Goal: Task Accomplishment & Management: Use online tool/utility

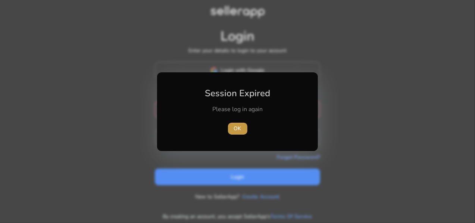
type input "**********"
click at [235, 130] on span "OK" at bounding box center [237, 129] width 7 height 8
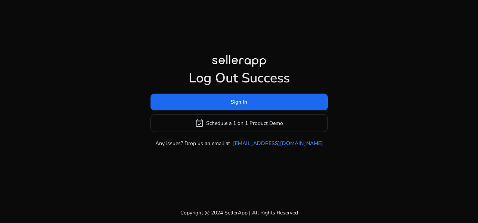
click at [217, 173] on div "Log Out Success Sign In event_available Schedule a 1 on 1 Product Demo Any issu…" at bounding box center [238, 101] width 429 height 203
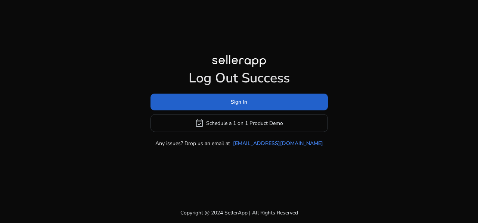
click at [226, 103] on span at bounding box center [238, 102] width 177 height 18
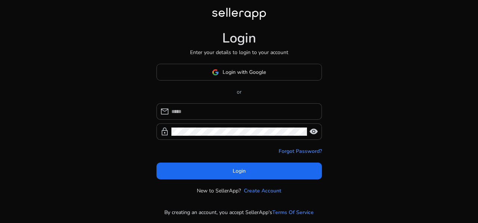
type input "**********"
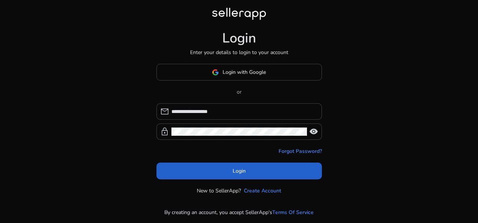
click at [263, 167] on span at bounding box center [238, 171] width 165 height 18
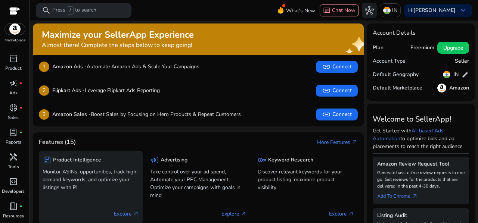
click at [108, 189] on p "Monitor ASINs, opportunities, track high-demand keywords, and optimize your lis…" at bounding box center [91, 180] width 96 height 24
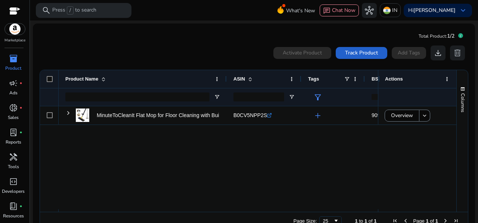
click at [362, 52] on span "Track Product" at bounding box center [361, 53] width 33 height 8
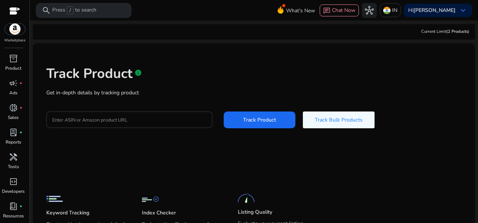
click at [113, 101] on div "Track Product info Get in-depth details by tracking product Enter ASIN or Amazo…" at bounding box center [254, 96] width 430 height 94
click at [107, 124] on input "Enter ASIN or Amazon product URL" at bounding box center [129, 120] width 154 height 8
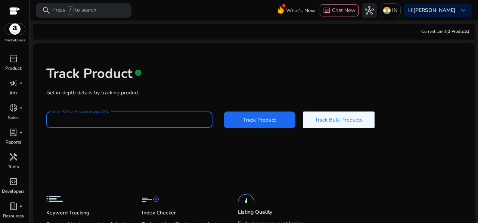
paste input "**********"
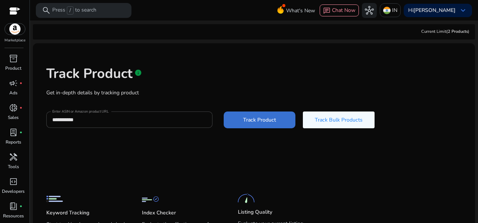
click at [237, 119] on span at bounding box center [260, 120] width 72 height 18
type input "**********"
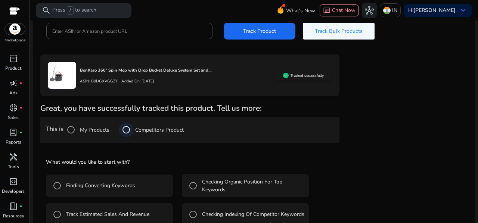
scroll to position [103, 0]
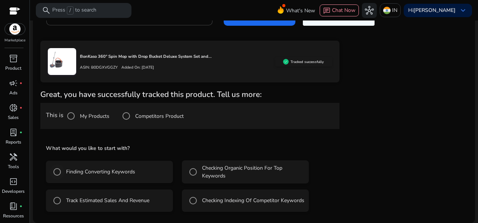
click at [131, 175] on label "Finding Converting Keywords" at bounding box center [100, 172] width 71 height 8
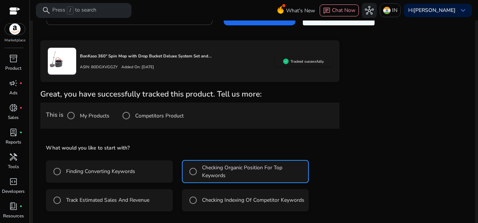
click at [125, 172] on label "Finding Converting Keywords" at bounding box center [100, 172] width 71 height 8
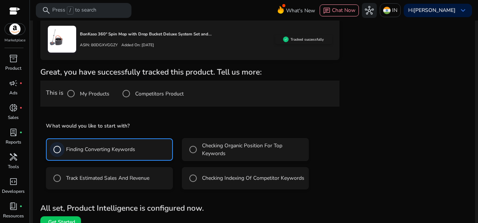
scroll to position [136, 0]
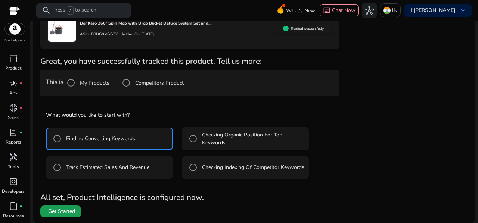
click at [66, 211] on span "Get Started" at bounding box center [61, 211] width 27 height 7
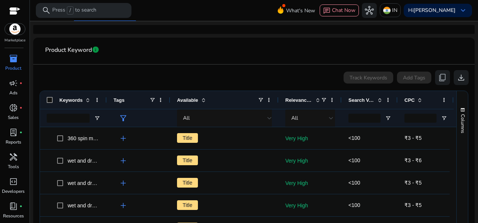
scroll to position [112, 0]
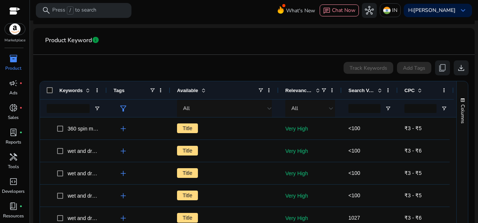
click at [106, 90] on div at bounding box center [106, 90] width 3 height 18
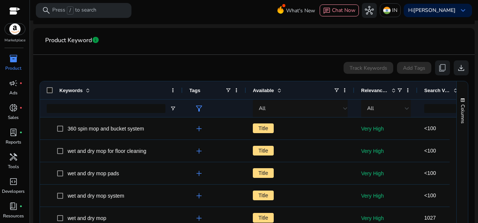
drag, startPoint x: 106, startPoint y: 90, endPoint x: 181, endPoint y: 99, distance: 76.3
click at [181, 99] on div "Keywords Tags Available Relevance Score" at bounding box center [288, 99] width 496 height 36
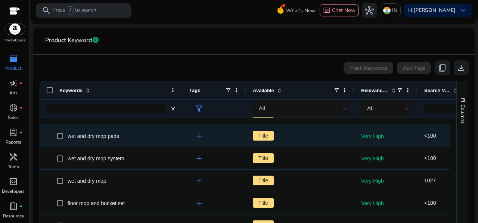
scroll to position [0, 0]
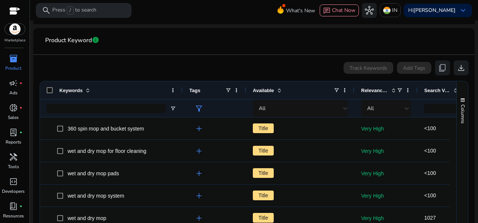
click at [437, 91] on span "Search Volume" at bounding box center [437, 91] width 26 height 6
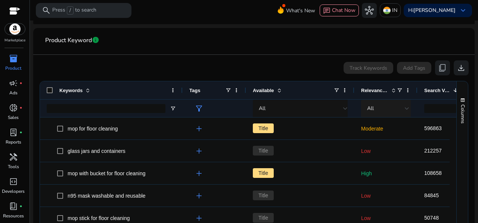
click at [375, 108] on div "All" at bounding box center [386, 108] width 38 height 8
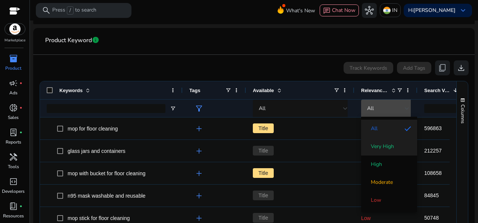
click at [376, 145] on span "Very High" at bounding box center [382, 146] width 23 height 7
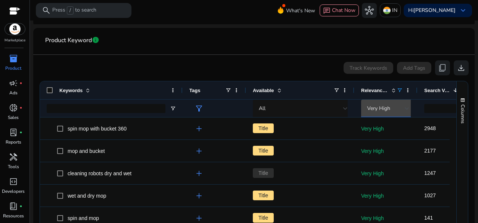
click at [431, 88] on span "Search Volume" at bounding box center [437, 91] width 26 height 6
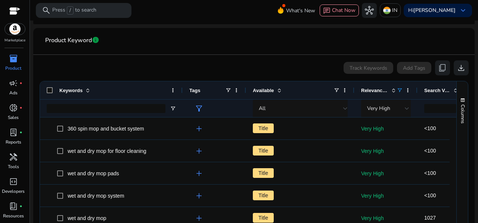
click at [431, 88] on span "Search Volume" at bounding box center [437, 91] width 26 height 6
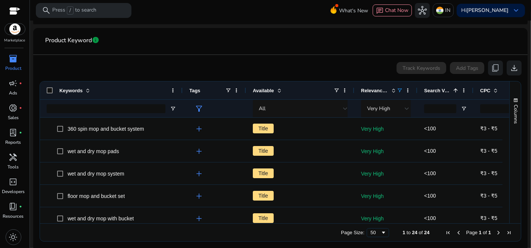
scroll to position [112, 0]
click at [462, 91] on span at bounding box center [463, 90] width 6 height 6
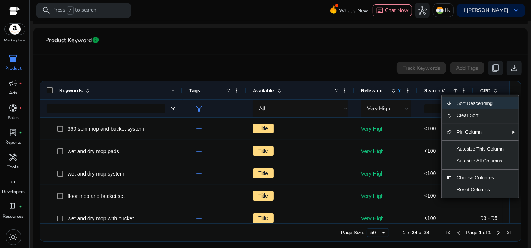
click at [474, 104] on span "Sort Descending" at bounding box center [480, 103] width 56 height 12
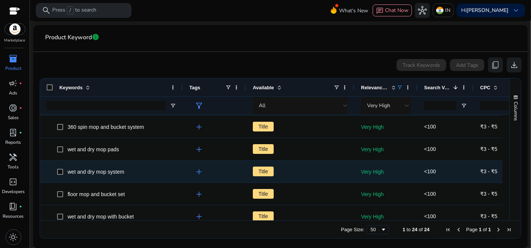
scroll to position [0, 0]
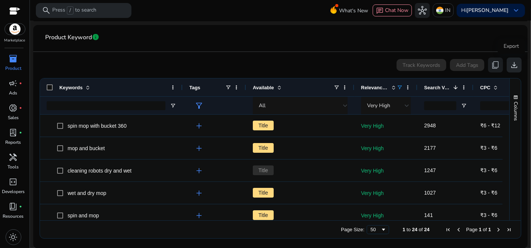
click at [477, 62] on span "download" at bounding box center [513, 64] width 9 height 9
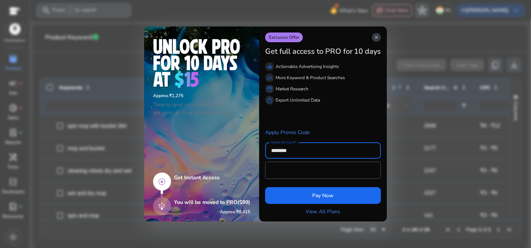
click at [378, 40] on span "close" at bounding box center [376, 37] width 6 height 6
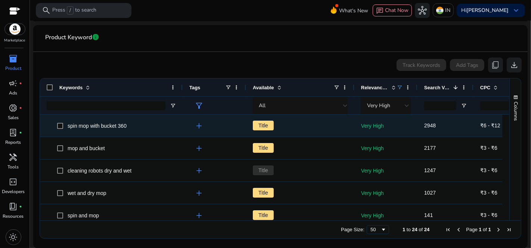
click at [261, 127] on span "Title" at bounding box center [263, 126] width 21 height 10
click at [265, 122] on span "Title" at bounding box center [263, 126] width 21 height 10
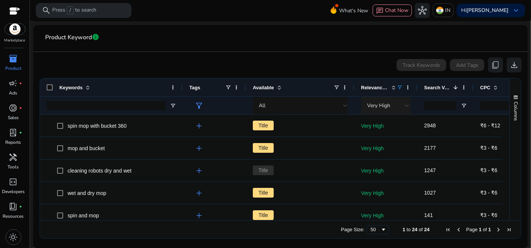
click at [397, 102] on div "Very High" at bounding box center [386, 106] width 38 height 8
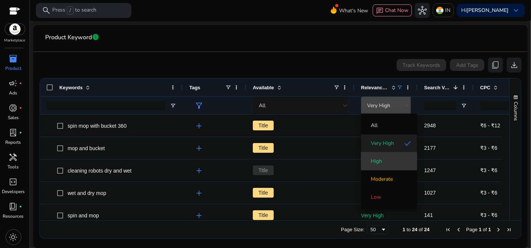
click at [386, 154] on mat-option "High" at bounding box center [389, 161] width 56 height 18
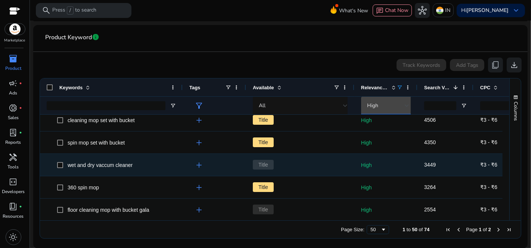
scroll to position [242, 0]
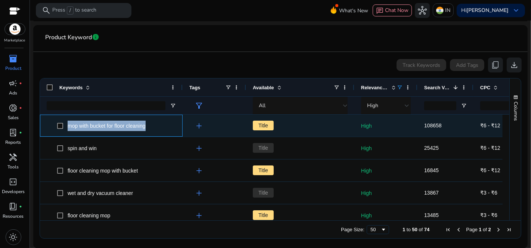
drag, startPoint x: 162, startPoint y: 125, endPoint x: 66, endPoint y: 121, distance: 96.4
click at [66, 121] on span "mop with bucket for floor cleaning" at bounding box center [116, 125] width 119 height 15
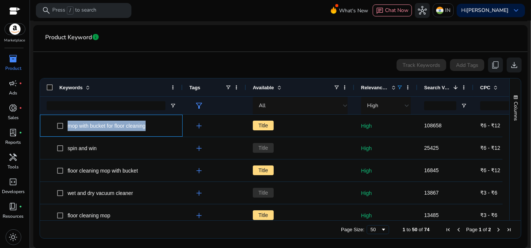
copy span "mop with bucket for floor cleaning"
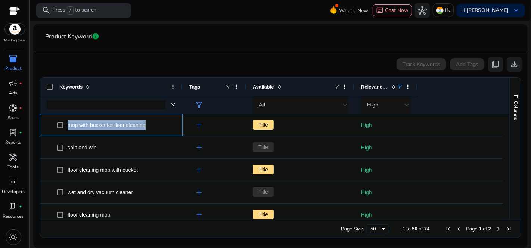
scroll to position [115, 0]
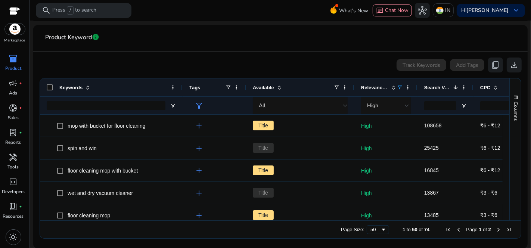
click at [157, 61] on div "Track Keywords Add Tags content_copy download" at bounding box center [280, 64] width 482 height 15
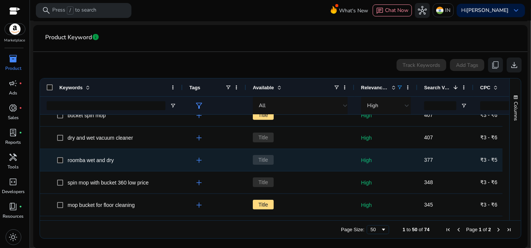
scroll to position [886, 0]
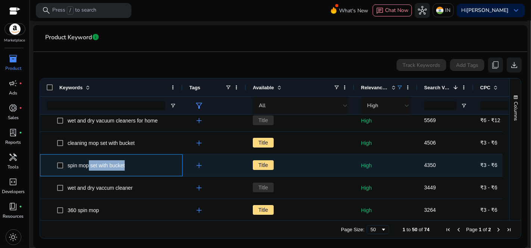
drag, startPoint x: 135, startPoint y: 166, endPoint x: 88, endPoint y: 161, distance: 46.5
click at [88, 161] on span "spin mop set with bucket" at bounding box center [116, 164] width 119 height 15
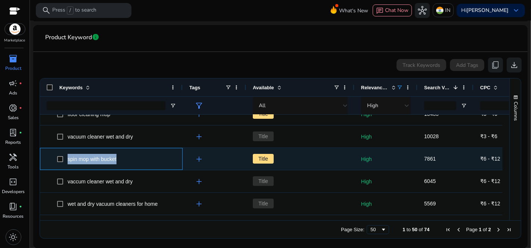
drag, startPoint x: 126, startPoint y: 159, endPoint x: 67, endPoint y: 159, distance: 58.6
click at [67, 159] on span "spin mop with bucket" at bounding box center [116, 158] width 119 height 15
copy span "spin mop with bucket"
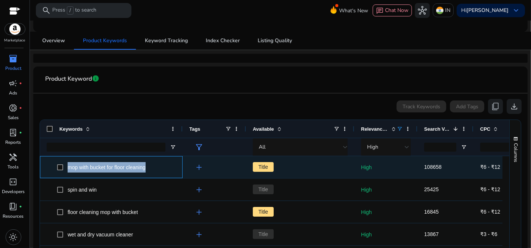
drag, startPoint x: 161, startPoint y: 169, endPoint x: 68, endPoint y: 168, distance: 93.3
click at [68, 168] on span "mop with bucket for floor cleaning" at bounding box center [116, 166] width 119 height 15
copy span "mop with bucket for floor cleaning"
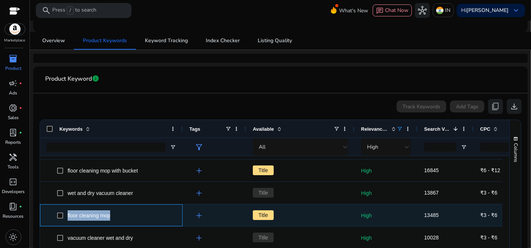
drag, startPoint x: 128, startPoint y: 216, endPoint x: 68, endPoint y: 213, distance: 59.8
click at [68, 213] on span "floor cleaning mop" at bounding box center [116, 214] width 119 height 15
copy span "floor cleaning mop"
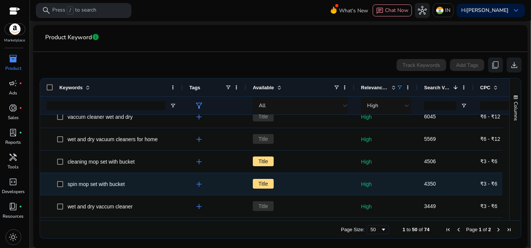
scroll to position [135, 0]
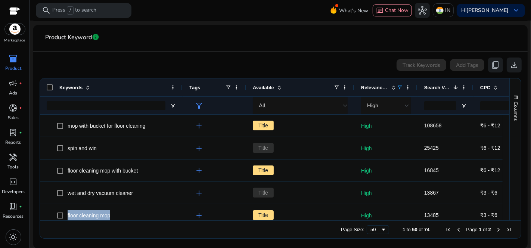
click at [385, 86] on span "Relevance Score" at bounding box center [374, 88] width 27 height 6
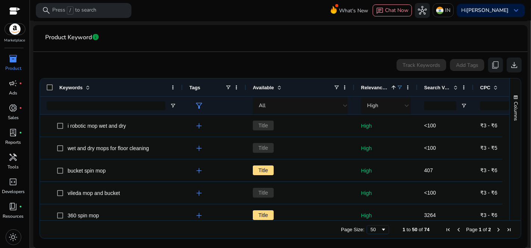
click at [384, 85] on span "Relevance Score" at bounding box center [374, 88] width 27 height 6
click at [400, 84] on span at bounding box center [399, 87] width 6 height 6
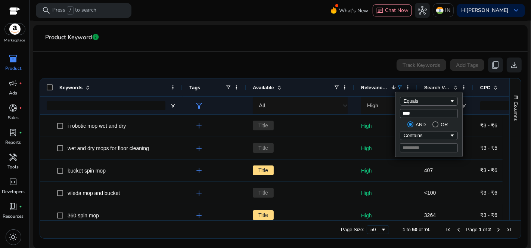
click at [369, 89] on span "Relevance Score" at bounding box center [374, 88] width 27 height 6
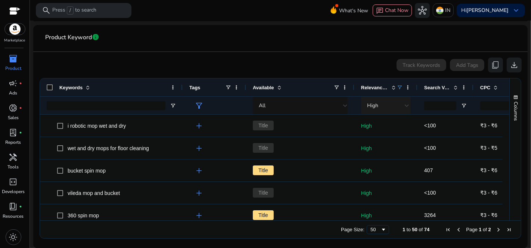
click at [377, 107] on span "High" at bounding box center [372, 105] width 11 height 7
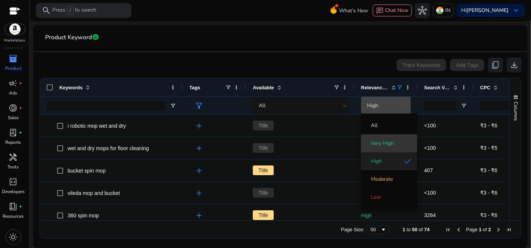
click at [387, 141] on span "Very High" at bounding box center [382, 143] width 23 height 7
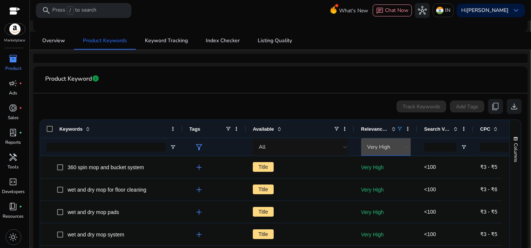
click at [449, 131] on span "Search Volume" at bounding box center [437, 129] width 26 height 6
click at [441, 126] on span "Search Volume" at bounding box center [437, 129] width 26 height 6
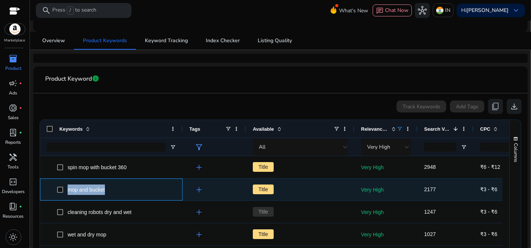
drag, startPoint x: 119, startPoint y: 191, endPoint x: 68, endPoint y: 191, distance: 50.8
click at [68, 191] on span "mop and bucket" at bounding box center [116, 189] width 119 height 15
copy span "mop and bucket"
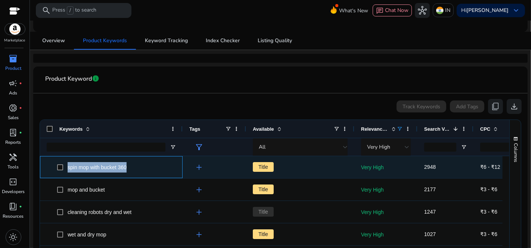
drag, startPoint x: 149, startPoint y: 167, endPoint x: 67, endPoint y: 168, distance: 81.4
click at [67, 168] on span "spin mop with bucket 360" at bounding box center [116, 166] width 119 height 15
copy span "spin mop with bucket 360"
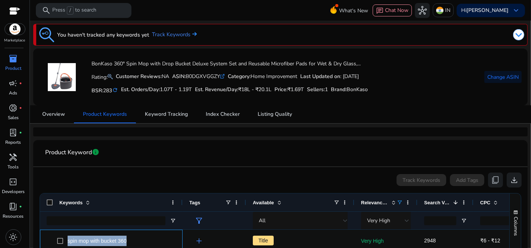
scroll to position [0, 0]
click at [164, 118] on span "Keyword Tracking" at bounding box center [166, 114] width 43 height 18
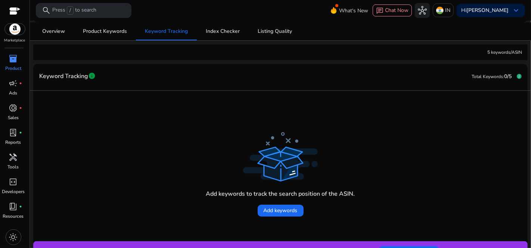
scroll to position [41, 0]
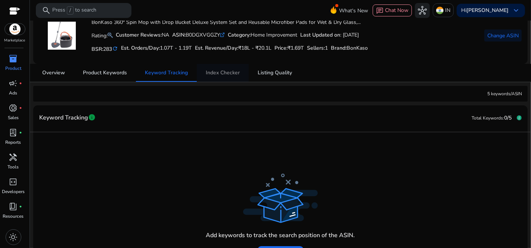
click at [221, 76] on span "Index Checker" at bounding box center [223, 73] width 34 height 18
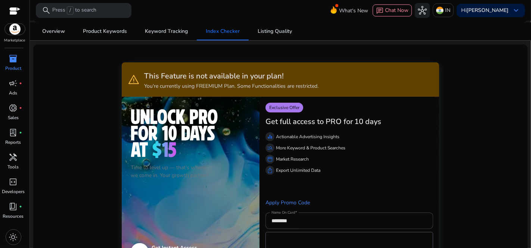
scroll to position [41, 0]
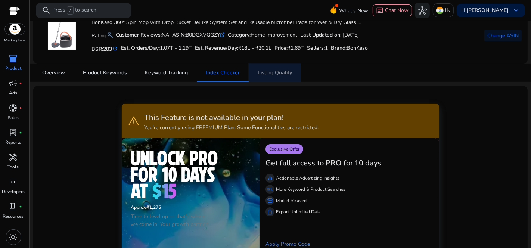
click at [274, 74] on span "Listing Quality" at bounding box center [274, 72] width 34 height 5
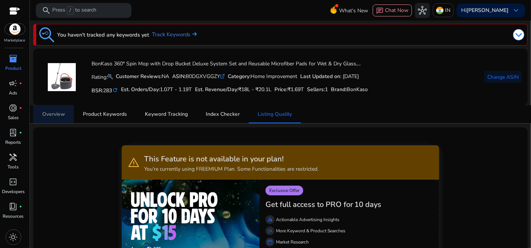
click at [50, 114] on span "Overview" at bounding box center [53, 114] width 23 height 5
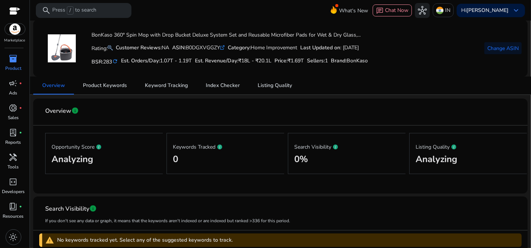
scroll to position [83, 0]
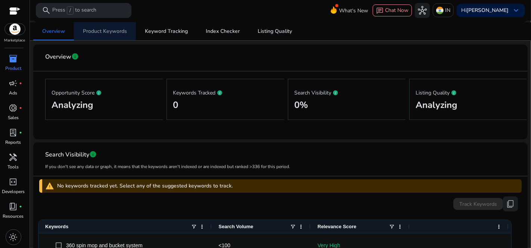
click at [121, 30] on span "Product Keywords" at bounding box center [105, 31] width 44 height 5
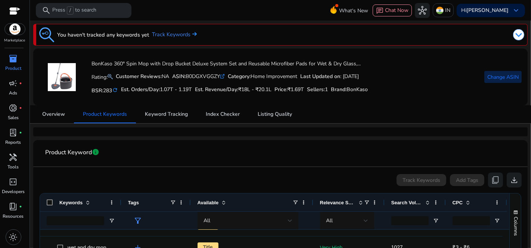
click at [505, 73] on span "Change ASIN" at bounding box center [502, 77] width 31 height 8
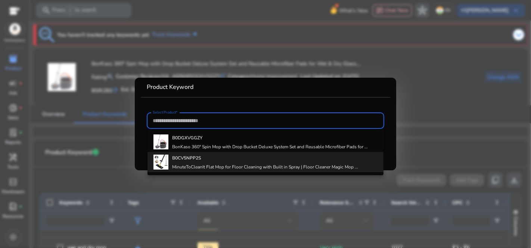
click at [200, 156] on b "B0CV5NPP2S" at bounding box center [186, 158] width 29 height 6
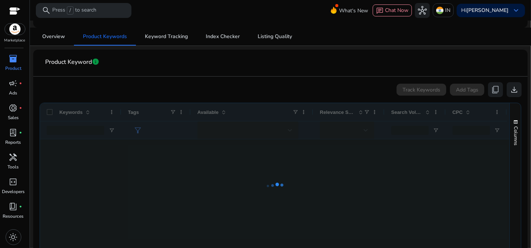
scroll to position [83, 0]
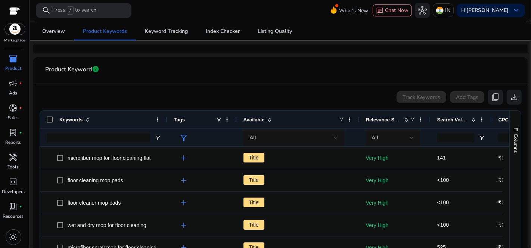
drag, startPoint x: 119, startPoint y: 120, endPoint x: 165, endPoint y: 120, distance: 45.9
click at [165, 120] on div at bounding box center [166, 119] width 3 height 18
click at [455, 120] on span "Search Volume" at bounding box center [452, 120] width 31 height 6
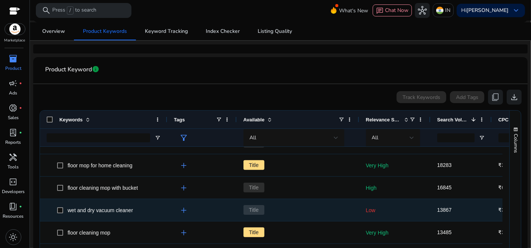
scroll to position [0, 0]
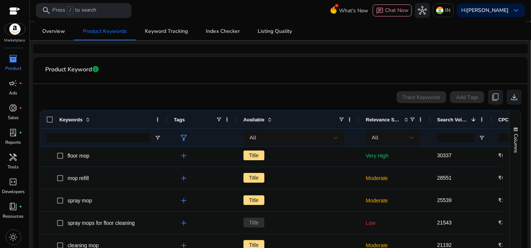
click at [387, 122] on span "Relevance Score" at bounding box center [383, 120] width 35 height 6
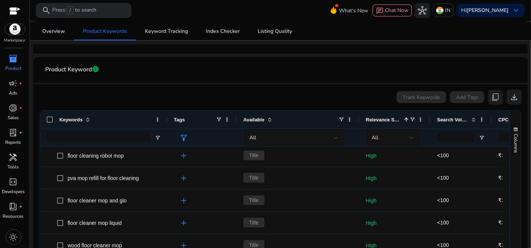
click at [373, 122] on div "Relevance Score 1" at bounding box center [388, 119] width 44 height 14
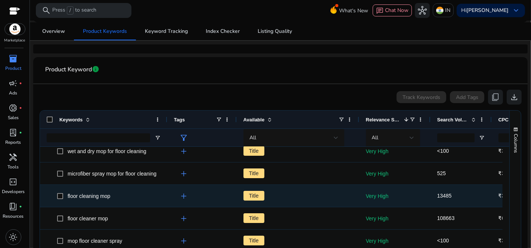
scroll to position [83, 0]
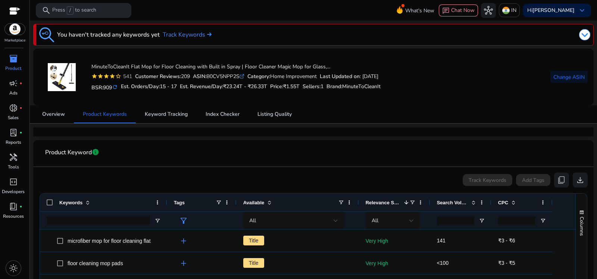
click at [450, 201] on span "Search Volume" at bounding box center [452, 203] width 31 height 6
click at [454, 200] on span "Search Volume" at bounding box center [452, 203] width 31 height 6
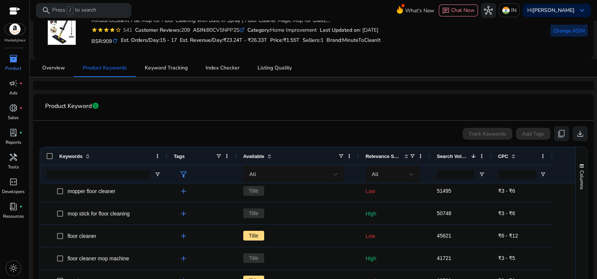
click at [530, 30] on span "Change ASIN" at bounding box center [568, 31] width 31 height 8
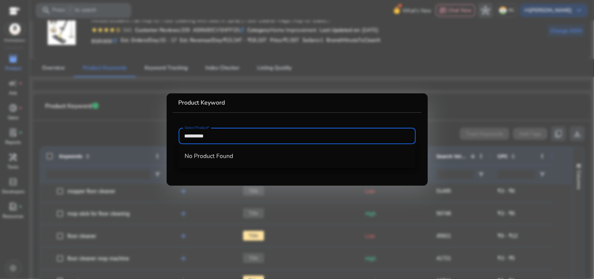
click at [251, 135] on input "**********" at bounding box center [297, 136] width 225 height 8
type input "*"
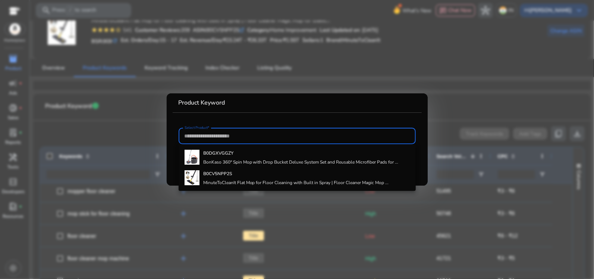
click at [465, 81] on div at bounding box center [297, 139] width 594 height 279
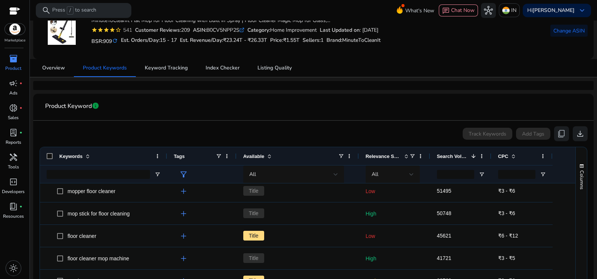
click at [483, 122] on app-product-keyword-grid "Track Keywords Add Tags content_copy download Press ENTER to sort. Press ALT DO…" at bounding box center [313, 228] width 549 height 214
click at [530, 31] on span "Change ASIN" at bounding box center [568, 31] width 31 height 8
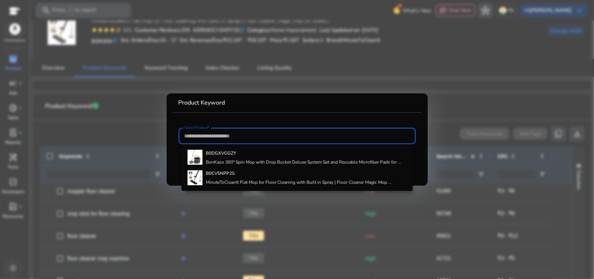
click at [233, 135] on input "Select Product*" at bounding box center [297, 136] width 225 height 8
paste input "**********"
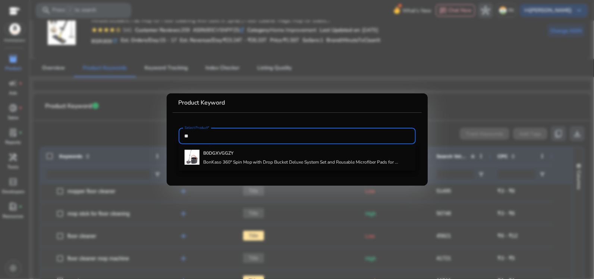
type input "*"
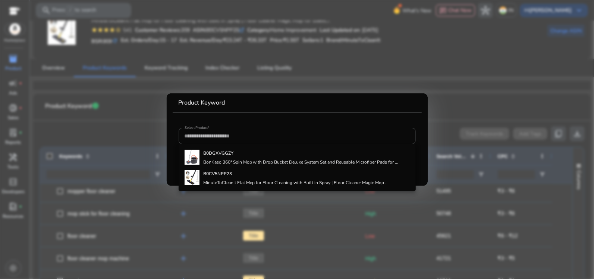
click at [362, 70] on div at bounding box center [297, 139] width 594 height 279
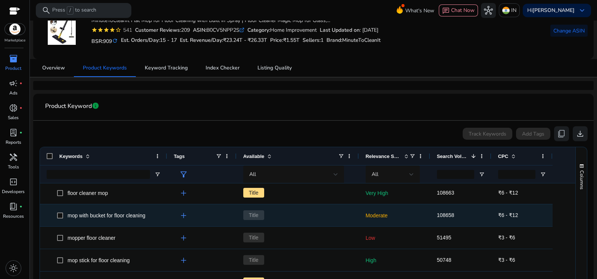
scroll to position [13, 0]
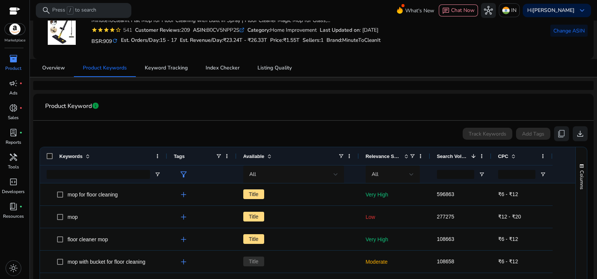
click at [380, 159] on div "Relevance Score" at bounding box center [388, 156] width 44 height 14
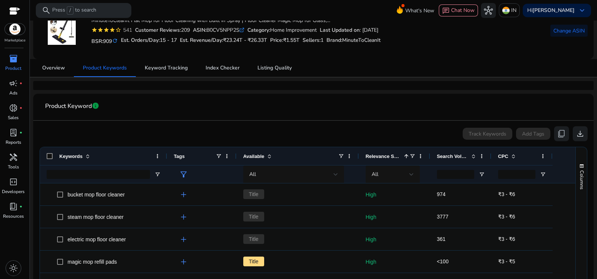
click at [386, 155] on span "Relevance Score" at bounding box center [383, 156] width 35 height 6
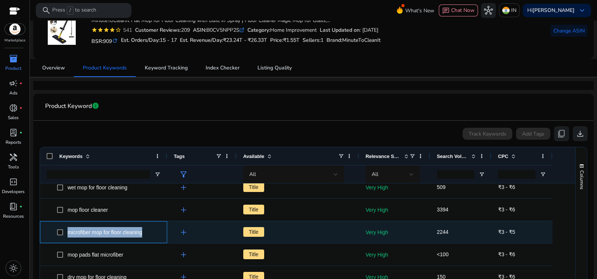
drag, startPoint x: 150, startPoint y: 231, endPoint x: 65, endPoint y: 231, distance: 85.1
click at [65, 231] on span "microfiber mop for floor cleaning" at bounding box center [108, 231] width 103 height 15
copy span "microfiber mop for floor cleaning"
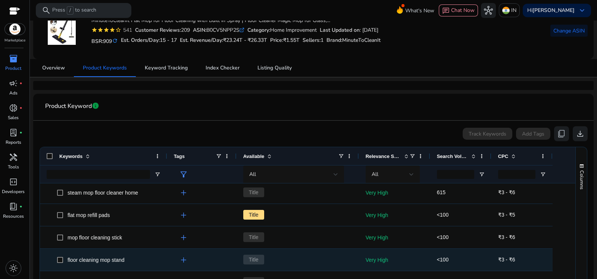
scroll to position [466, 0]
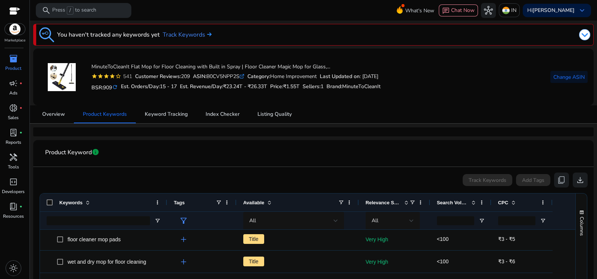
scroll to position [13, 0]
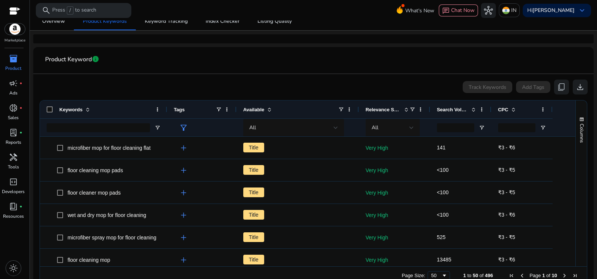
click at [251, 109] on span "Available" at bounding box center [253, 110] width 21 height 6
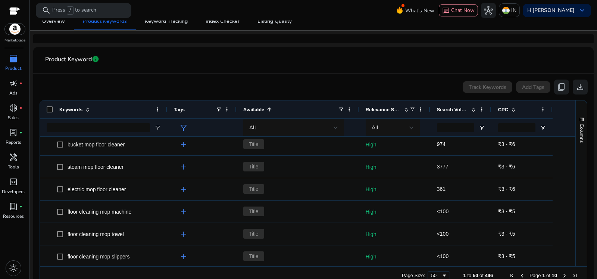
click at [247, 110] on span "Available" at bounding box center [253, 110] width 21 height 6
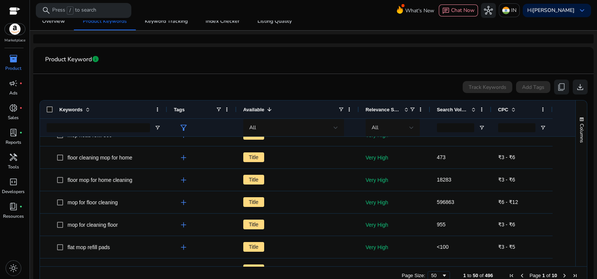
click at [381, 111] on span "Relevance Score" at bounding box center [383, 110] width 35 height 6
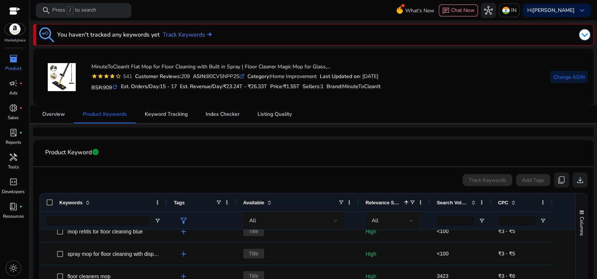
click at [559, 78] on span "Change ASIN" at bounding box center [568, 77] width 31 height 8
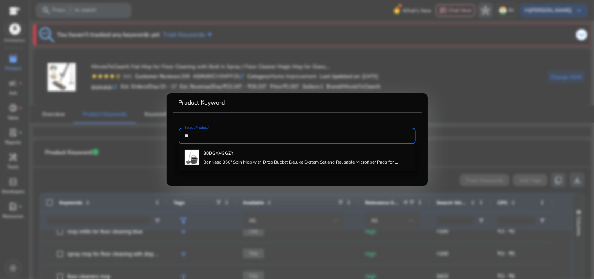
type input "*"
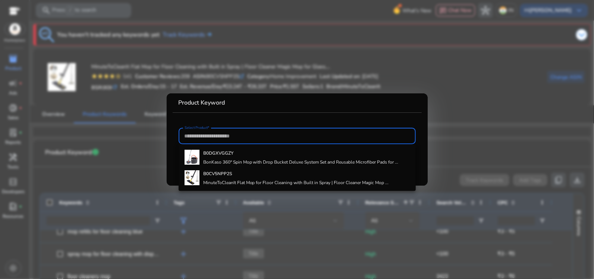
paste input "**********"
type input "*"
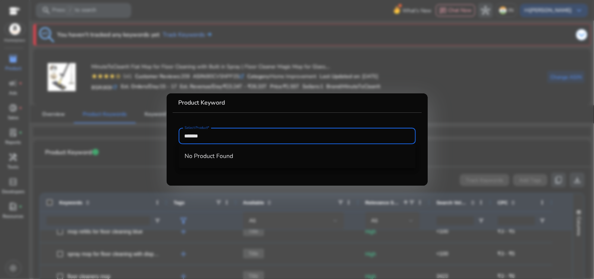
click at [206, 137] on input "******" at bounding box center [297, 136] width 225 height 8
type input "*"
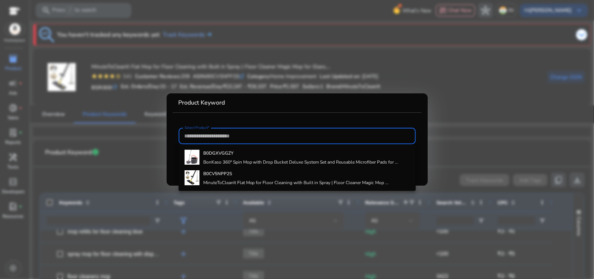
paste input "**********"
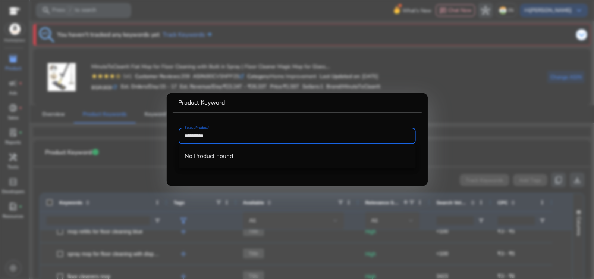
type input "**********"
click at [471, 77] on div at bounding box center [297, 139] width 594 height 279
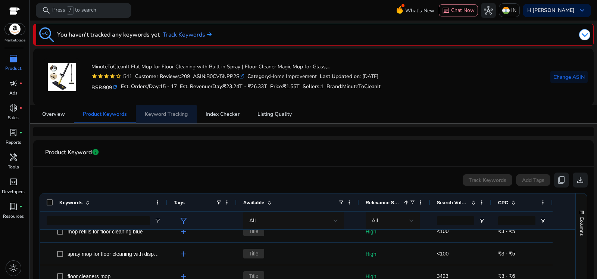
click at [161, 117] on span "Keyword Tracking" at bounding box center [166, 114] width 43 height 18
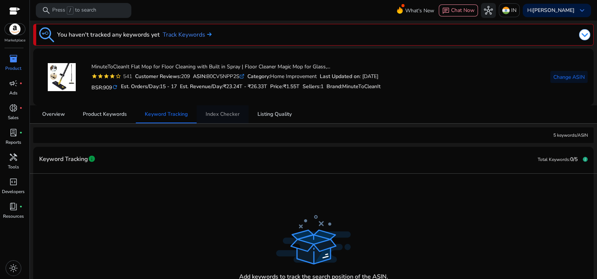
click at [216, 114] on span "Index Checker" at bounding box center [223, 114] width 34 height 5
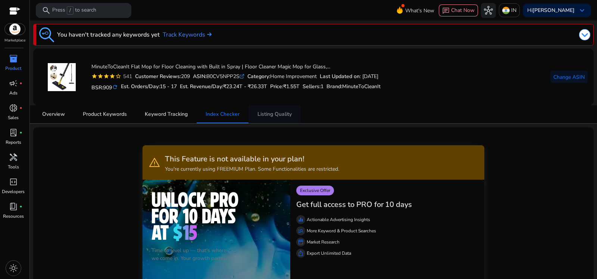
click at [268, 112] on span "Listing Quality" at bounding box center [274, 114] width 34 height 5
